Goal: Transaction & Acquisition: Obtain resource

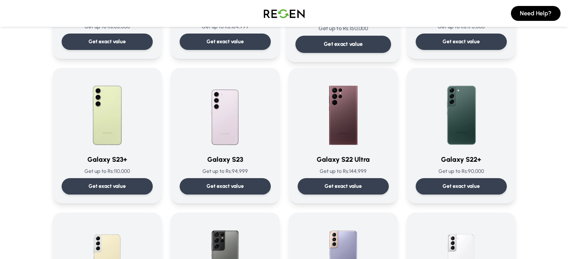
scroll to position [169, 0]
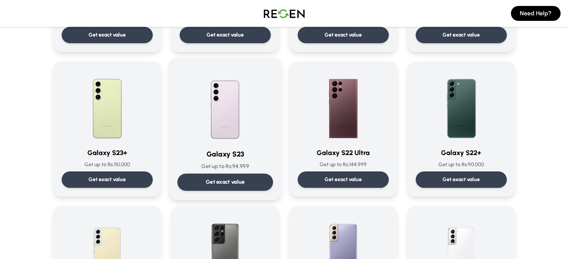
click at [247, 181] on div "Get exact value" at bounding box center [225, 182] width 96 height 17
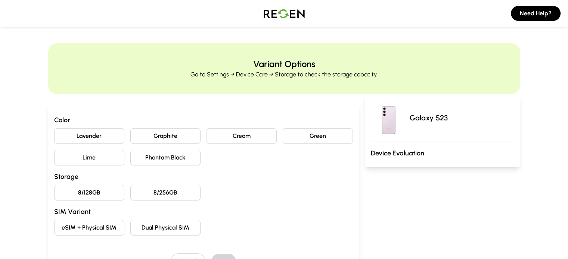
click at [78, 136] on button "Lavender" at bounding box center [89, 136] width 70 height 16
click at [71, 189] on button "8/128GB" at bounding box center [89, 193] width 70 height 16
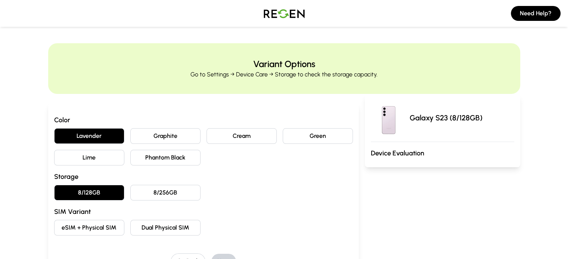
click at [84, 226] on button "eSIM + Physical SIM" at bounding box center [89, 228] width 70 height 16
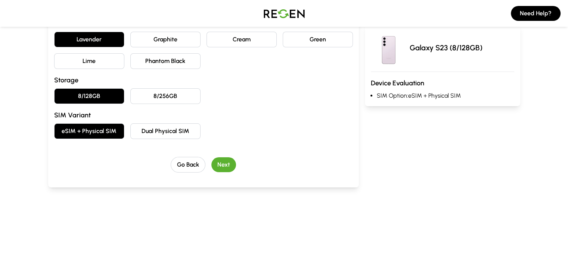
scroll to position [97, 0]
click at [211, 162] on button "Next" at bounding box center [223, 164] width 25 height 15
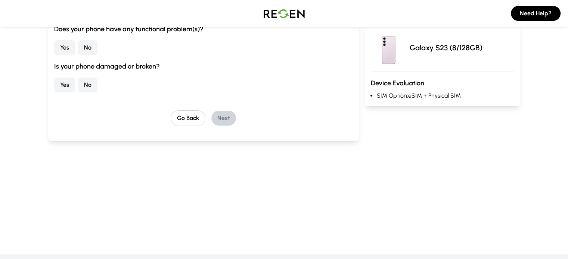
scroll to position [46, 0]
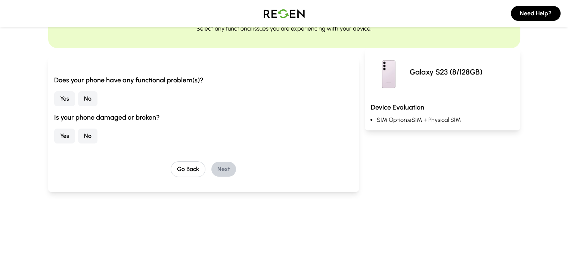
click at [54, 94] on button "Yes" at bounding box center [64, 98] width 21 height 15
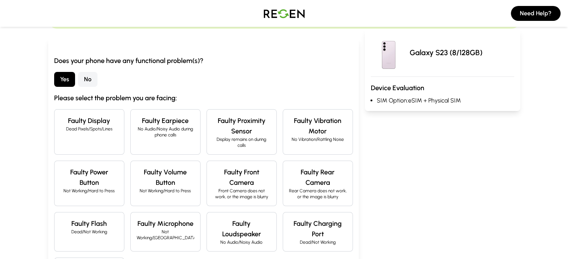
scroll to position [64, 0]
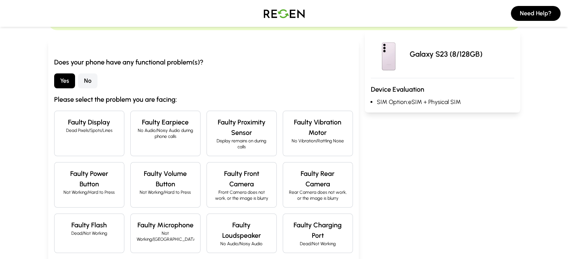
click at [78, 82] on button "No" at bounding box center [87, 81] width 19 height 15
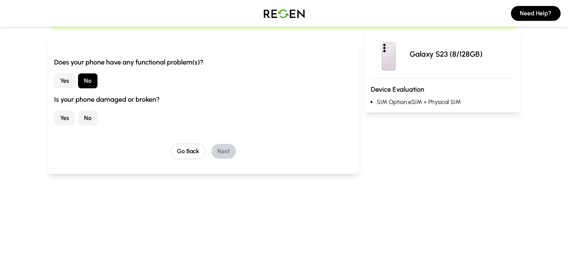
click at [78, 121] on button "No" at bounding box center [87, 118] width 19 height 15
click at [211, 150] on button "Next" at bounding box center [223, 151] width 25 height 15
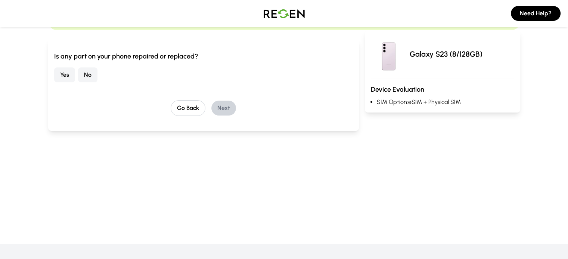
scroll to position [0, 0]
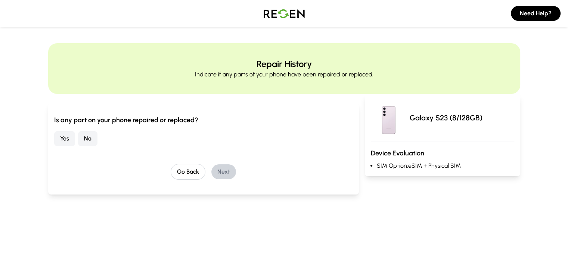
click at [78, 138] on button "No" at bounding box center [87, 138] width 19 height 15
click at [211, 175] on button "Next" at bounding box center [223, 172] width 25 height 15
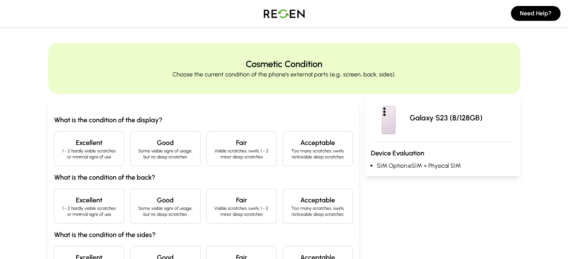
click at [72, 139] on h4 "Excellent" at bounding box center [88, 143] width 57 height 10
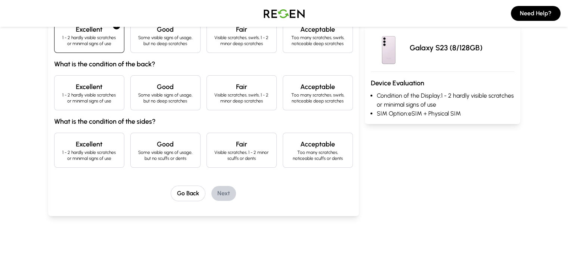
scroll to position [114, 0]
click at [60, 101] on p "1 - 2 hardly visible scratches or minimal signs of use" at bounding box center [88, 97] width 57 height 12
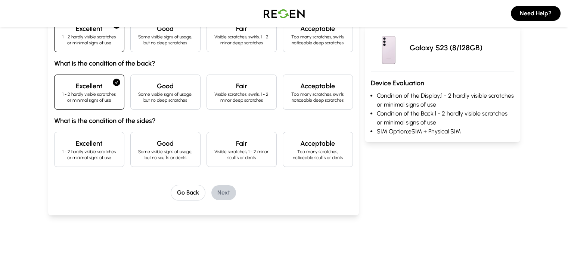
click at [60, 143] on h4 "Excellent" at bounding box center [88, 144] width 57 height 10
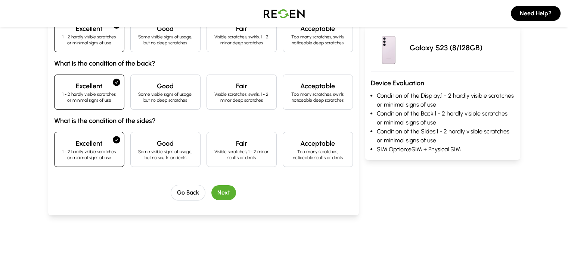
click at [215, 191] on button "Next" at bounding box center [223, 193] width 25 height 15
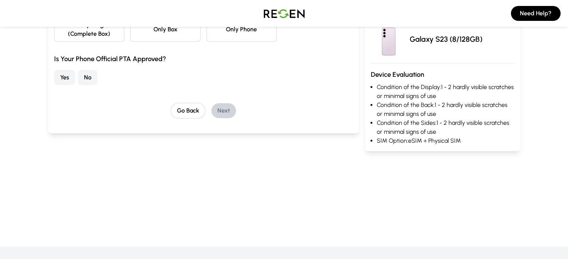
click at [78, 70] on button "No" at bounding box center [87, 77] width 19 height 15
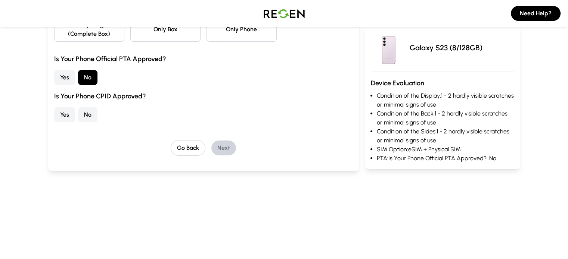
click at [78, 108] on button "No" at bounding box center [87, 115] width 19 height 15
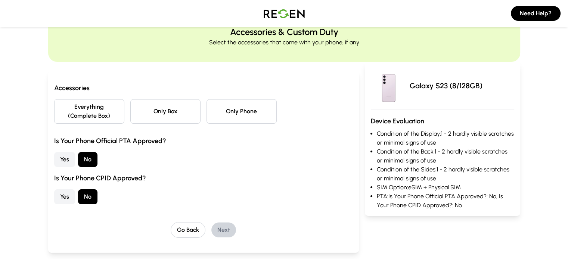
scroll to position [31, 0]
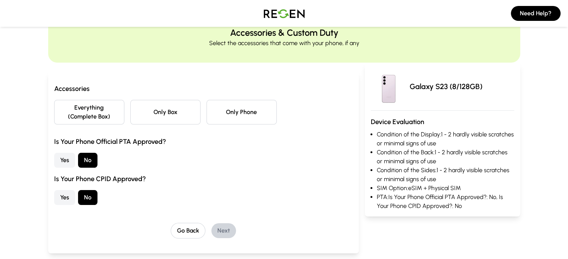
click at [80, 110] on button "Everything (Complete Box)" at bounding box center [89, 112] width 70 height 25
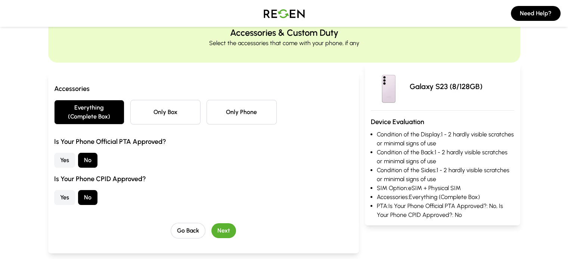
click at [212, 224] on button "Next" at bounding box center [223, 231] width 25 height 15
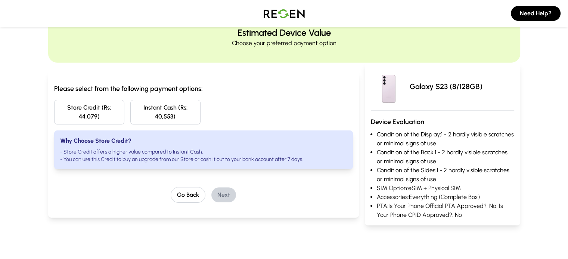
scroll to position [0, 0]
